Goal: Task Accomplishment & Management: Complete application form

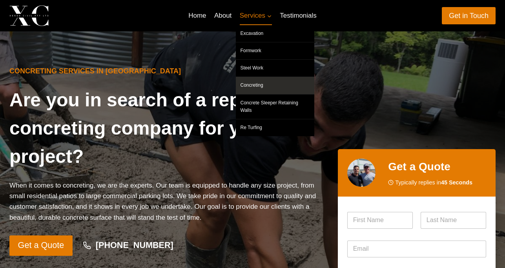
click at [253, 88] on link "Concreting" at bounding box center [275, 85] width 78 height 17
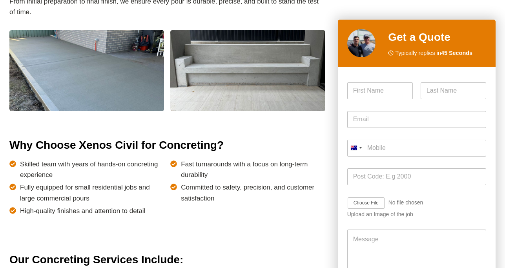
scroll to position [387, 0]
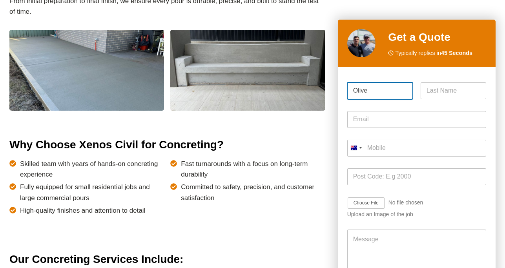
type input "Olive"
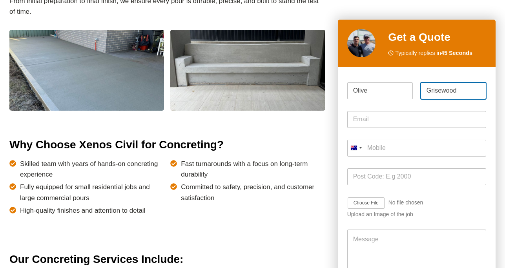
type input "Grisewood"
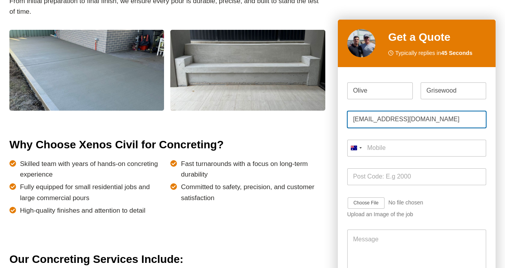
type input "olivecoffeygrisewood@gmail.com"
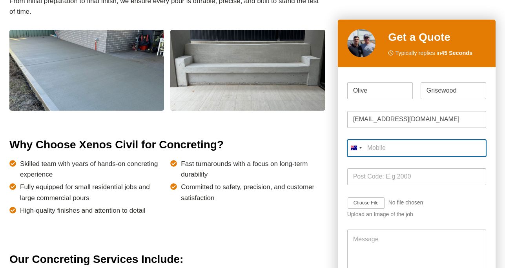
click at [371, 149] on input "Mobile *" at bounding box center [416, 148] width 139 height 17
type input "0410 588 988"
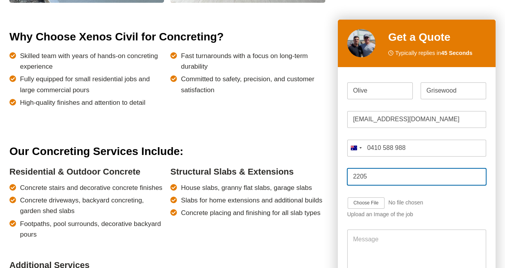
scroll to position [515, 0]
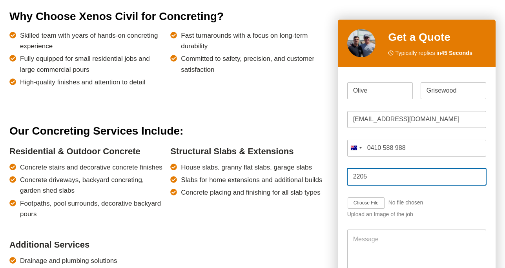
type input "2205"
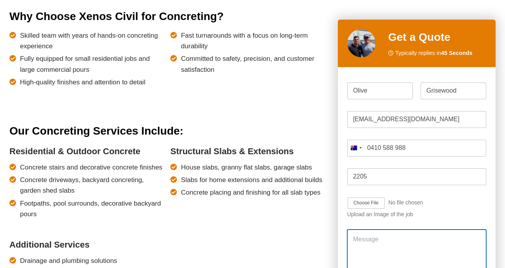
click at [382, 246] on textarea "Message" at bounding box center [416, 253] width 139 height 47
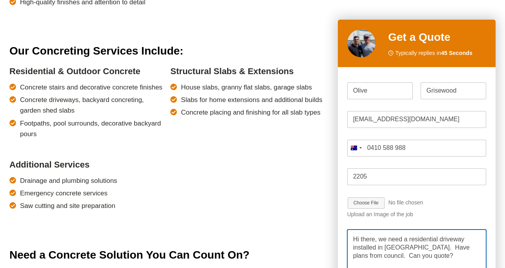
scroll to position [595, 0]
type textarea "Hi there, we need a residential driveway installed in Arncliffe. Have plans fro…"
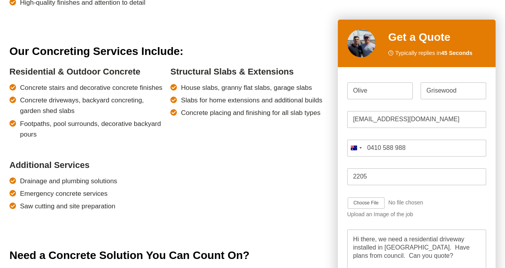
click at [425, 209] on div "Job Image Upload Upload an Image of the job" at bounding box center [416, 207] width 139 height 33
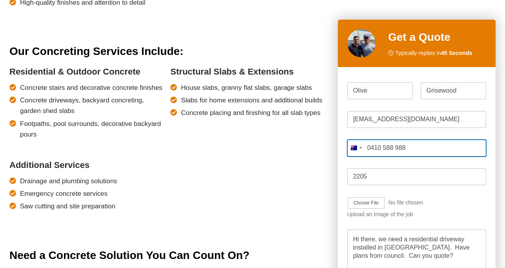
click at [435, 140] on input "0410 588 988" at bounding box center [416, 148] width 139 height 17
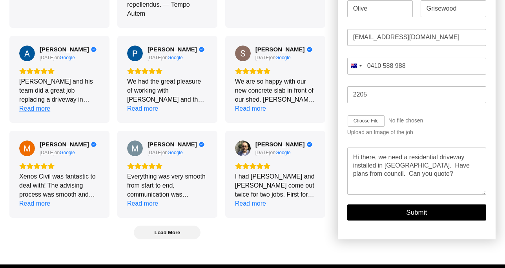
scroll to position [1980, 0]
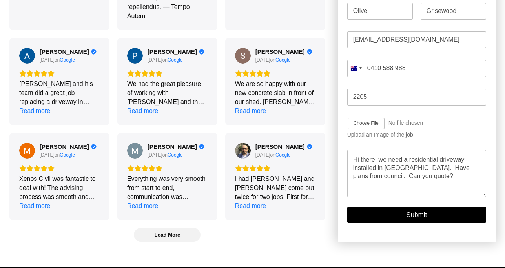
click at [416, 223] on button "Submit" at bounding box center [416, 215] width 139 height 16
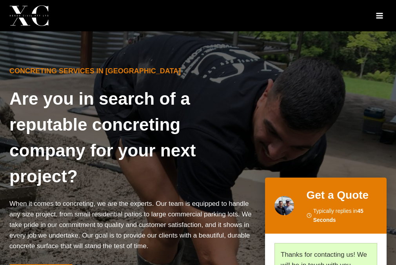
scroll to position [0, 0]
